Goal: Task Accomplishment & Management: Manage account settings

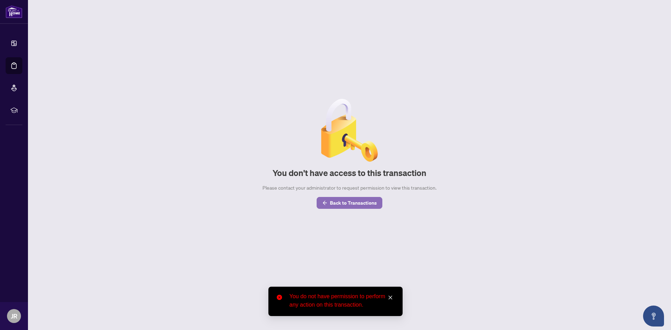
click at [332, 204] on span "Back to Transactions" at bounding box center [353, 203] width 47 height 11
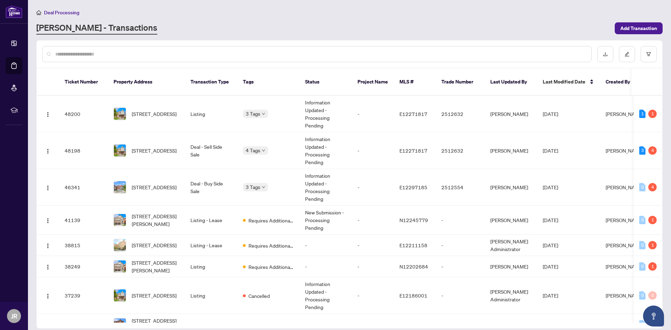
click at [58, 27] on link "[PERSON_NAME] - Transactions" at bounding box center [96, 28] width 121 height 13
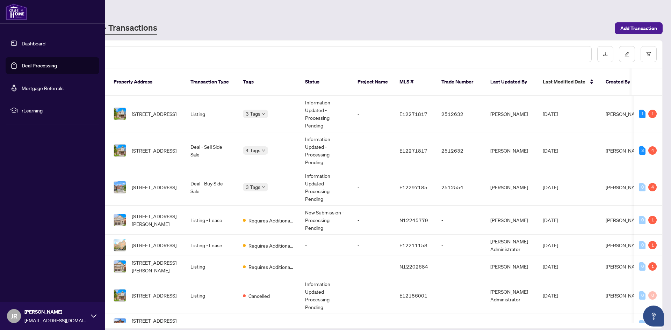
click at [93, 317] on icon at bounding box center [94, 316] width 6 height 3
click at [34, 274] on span "Logout" at bounding box center [28, 274] width 16 height 11
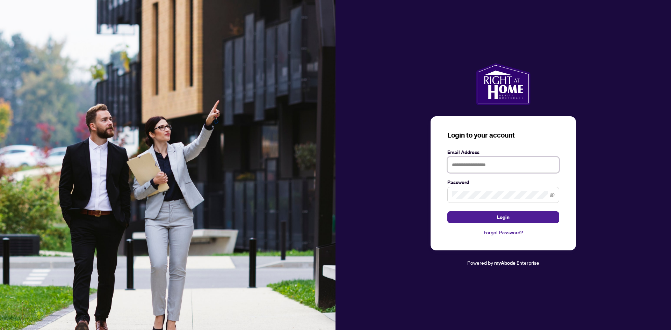
type input "**********"
click at [489, 219] on button "Login" at bounding box center [504, 218] width 112 height 12
